Goal: Information Seeking & Learning: Find specific fact

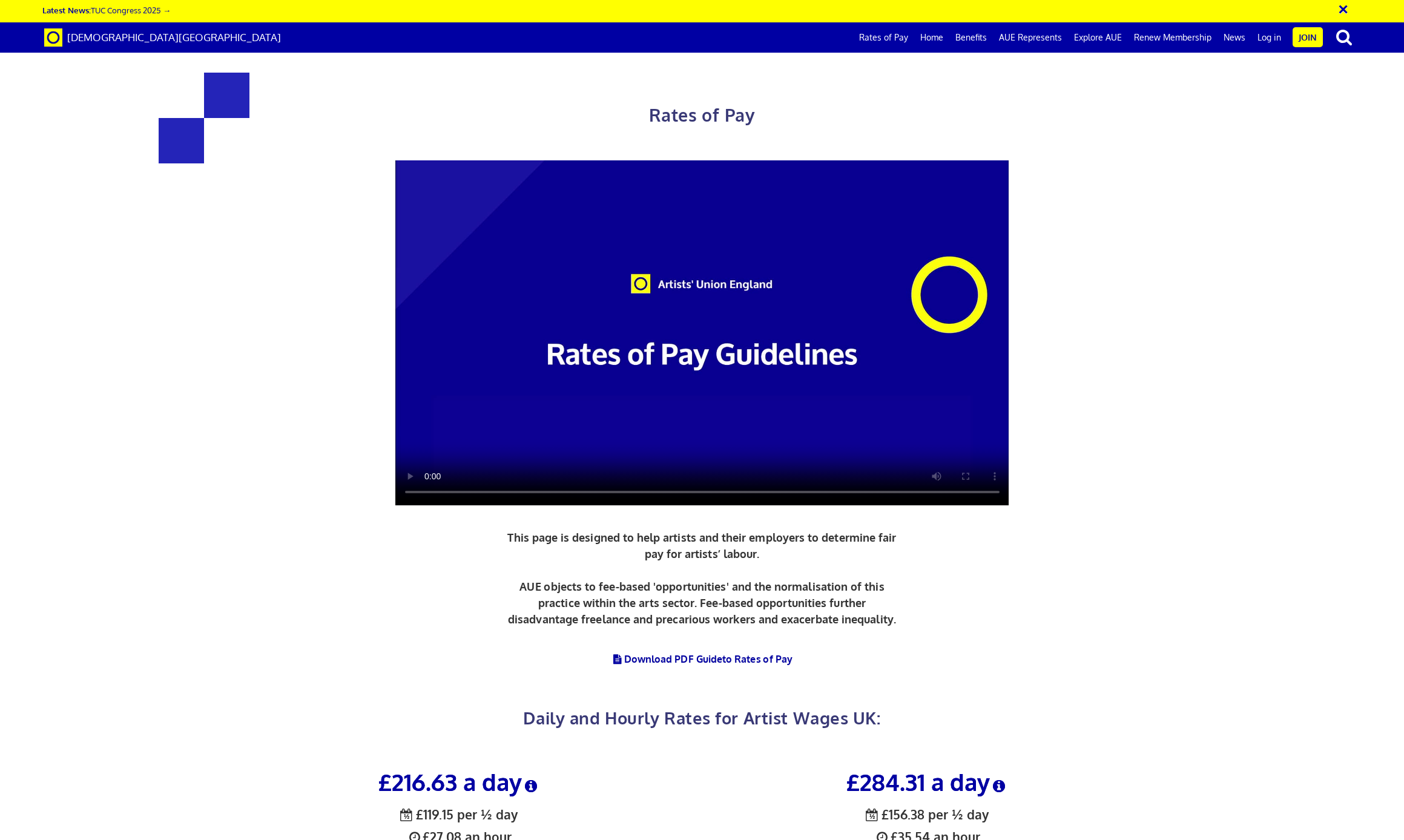
scroll to position [383, 0]
click at [535, 779] on icon at bounding box center [531, 786] width 18 height 14
click at [592, 769] on h3 "£216.63 a day" at bounding box center [459, 781] width 450 height 25
click at [617, 805] on button "×" at bounding box center [617, 811] width 8 height 13
drag, startPoint x: 431, startPoint y: 441, endPoint x: 459, endPoint y: 444, distance: 28.2
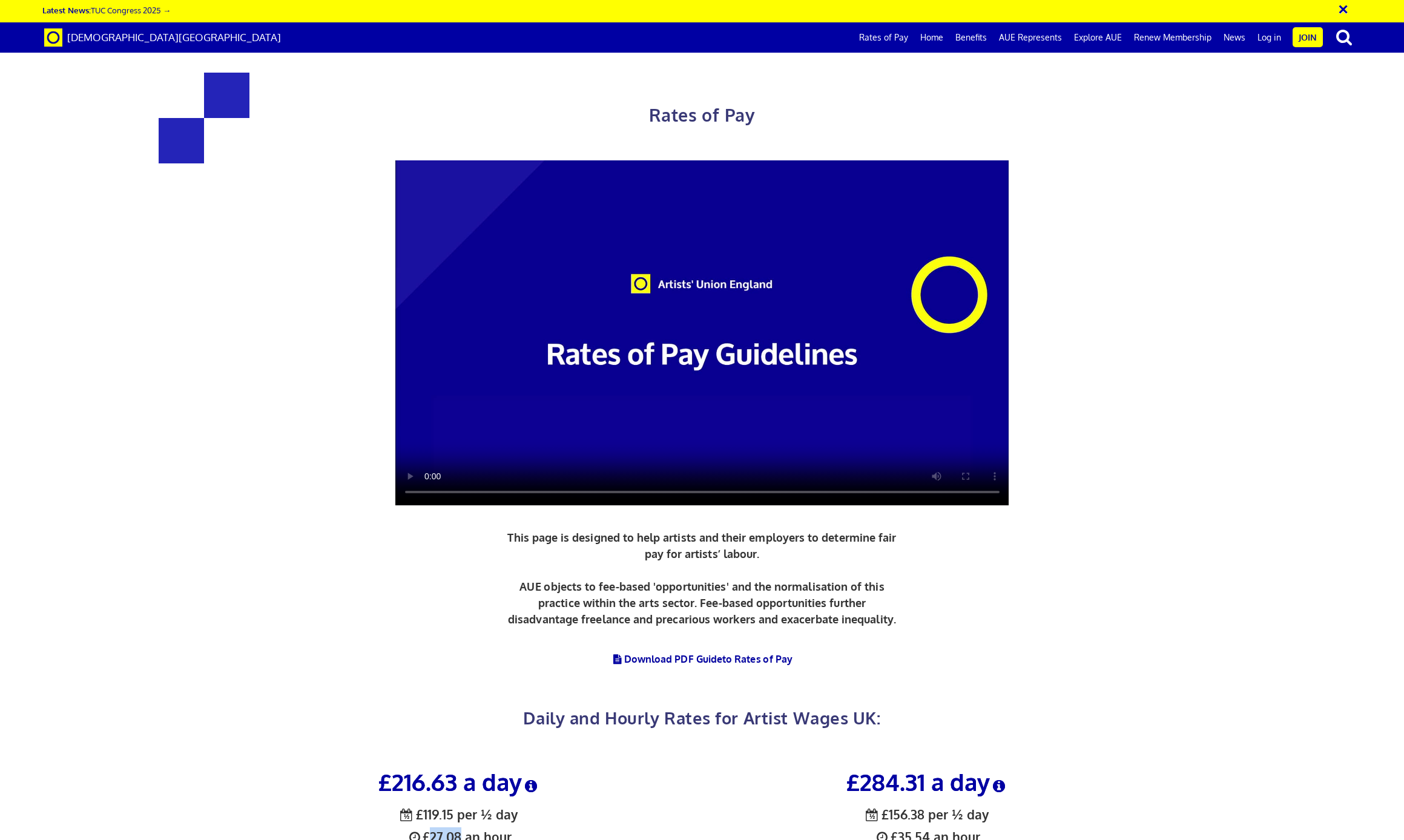
click at [459, 806] on span "½ £119.15 per ½ day £27.08 an hour new graduate artist" at bounding box center [459, 835] width 152 height 58
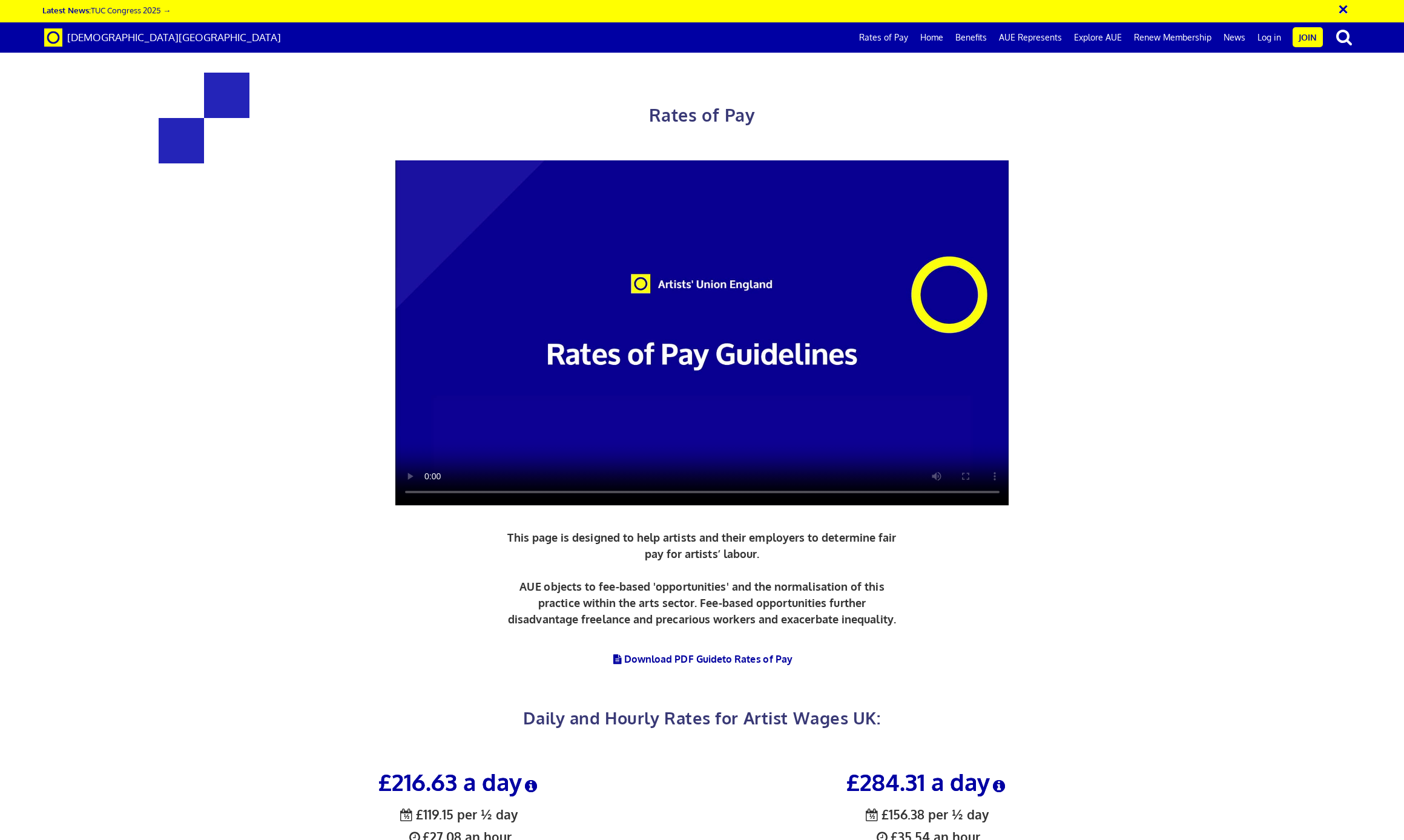
click at [1212, 244] on div "Rates of Pay This page is designed to help artists and their employers to deter…" at bounding box center [701, 379] width 1422 height 733
